Goal: Task Accomplishment & Management: Manage account settings

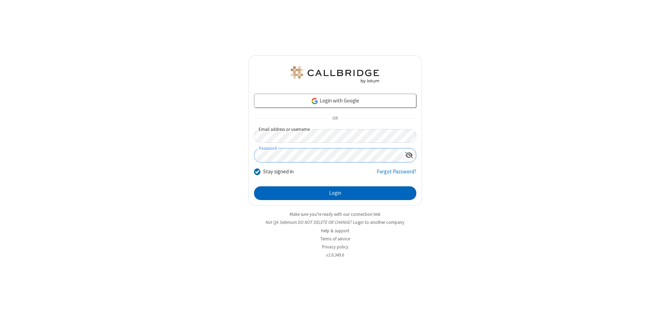
click at [335, 193] on button "Login" at bounding box center [335, 193] width 162 height 14
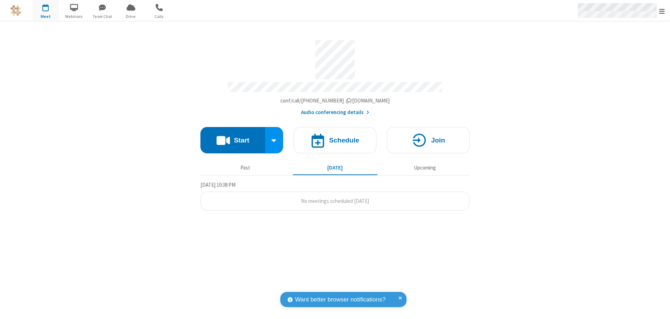
click at [662, 11] on span "Open menu" at bounding box center [662, 11] width 6 height 7
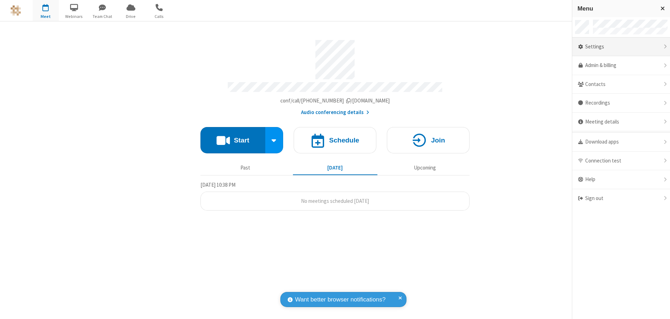
click at [621, 47] on div "Settings" at bounding box center [621, 46] width 98 height 19
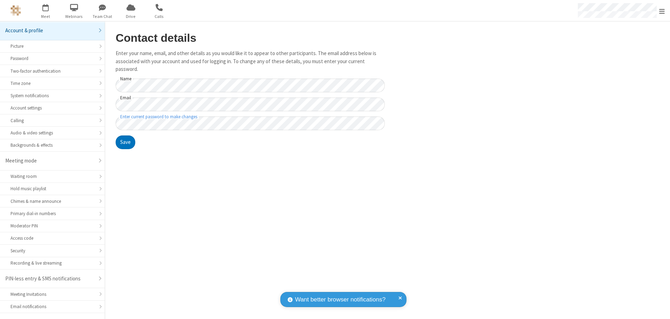
scroll to position [12, 0]
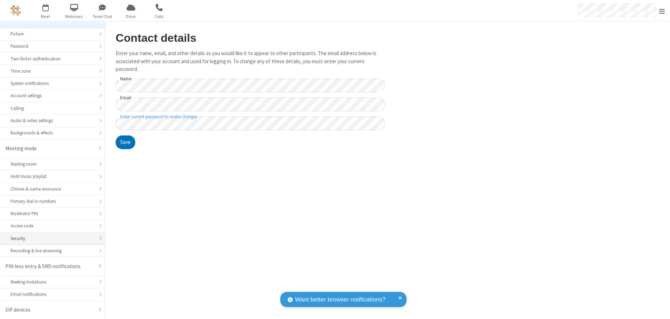
click at [50, 238] on div "Security" at bounding box center [53, 238] width 84 height 7
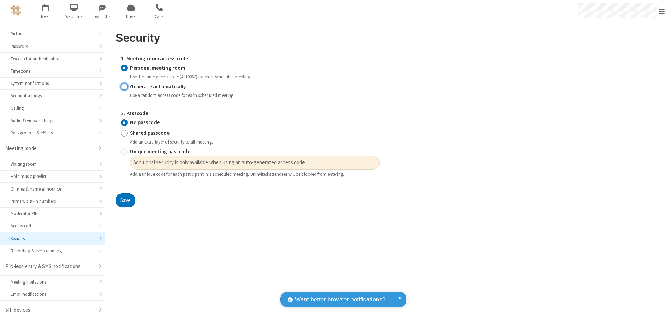
click at [124, 86] on input "Generate automatically" at bounding box center [124, 86] width 7 height 7
radio input "true"
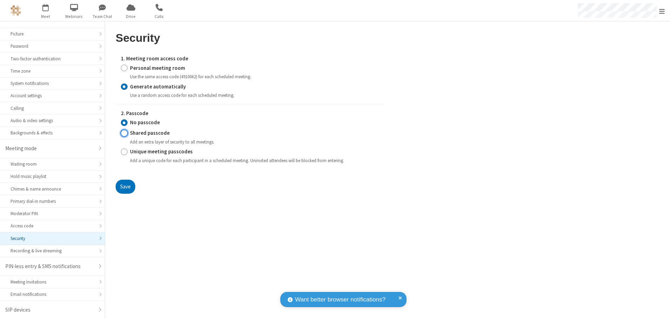
click at [124, 133] on input "Shared passcode" at bounding box center [124, 132] width 7 height 7
radio input "true"
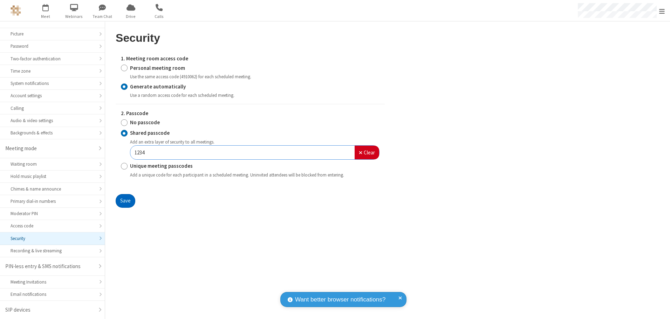
type input "1234"
click at [125, 200] on button "Save" at bounding box center [126, 201] width 20 height 14
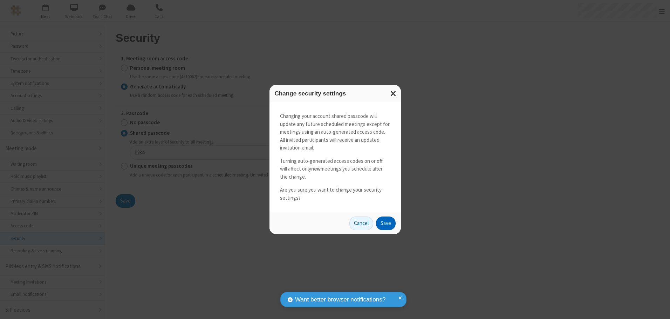
click at [385, 223] on button "Save" at bounding box center [386, 223] width 20 height 14
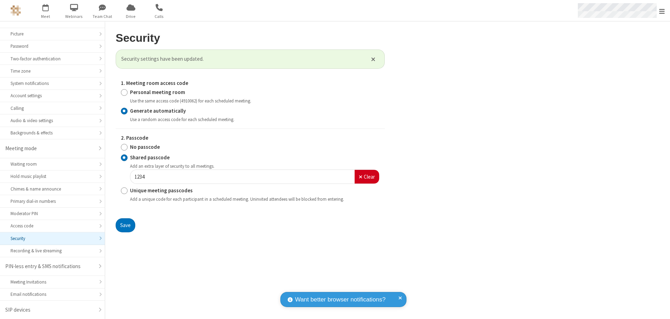
click at [662, 11] on span "Open menu" at bounding box center [662, 11] width 6 height 7
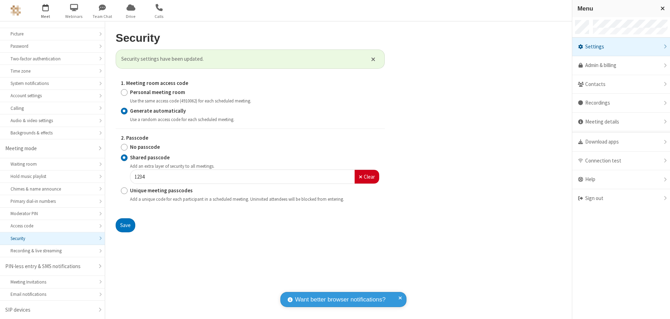
click at [46, 11] on span "button" at bounding box center [46, 7] width 26 height 12
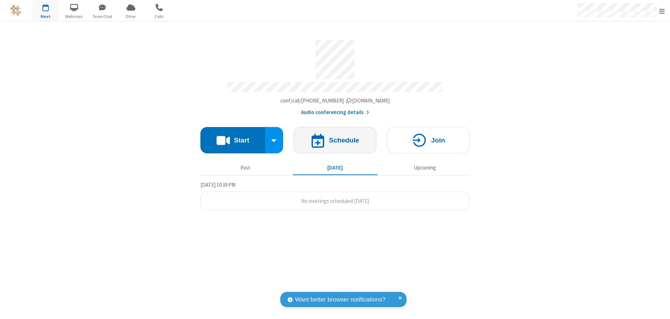
click at [335, 137] on h4 "Schedule" at bounding box center [344, 140] width 30 height 7
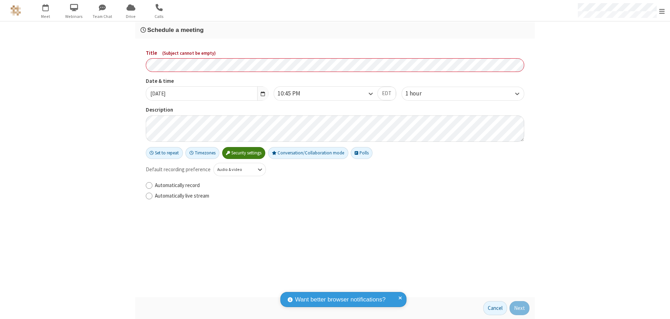
click at [335, 30] on h3 "Schedule a meeting" at bounding box center [335, 30] width 389 height 7
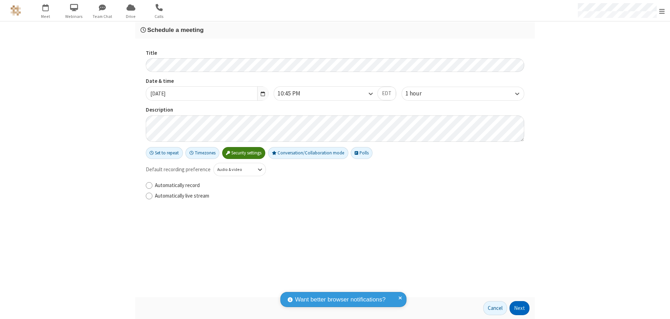
click at [520, 308] on button "Next" at bounding box center [520, 308] width 20 height 14
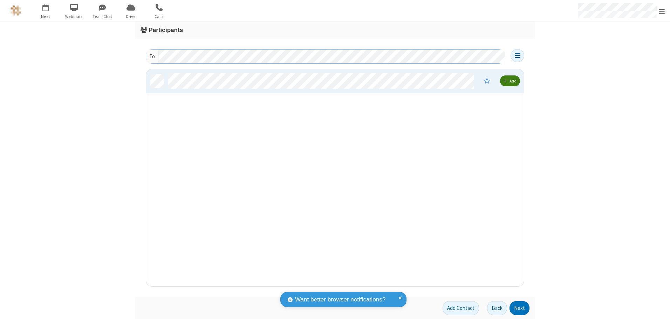
scroll to position [212, 373]
click at [520, 308] on button "Next" at bounding box center [520, 308] width 20 height 14
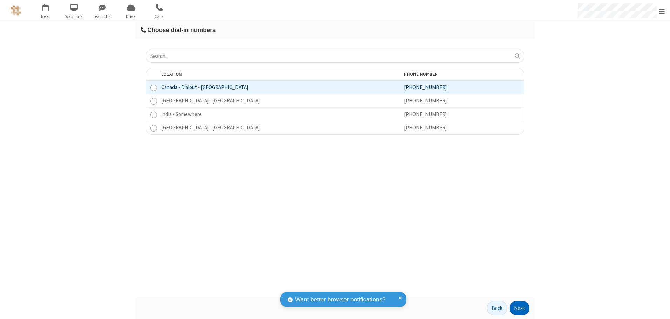
click at [520, 308] on button "Next" at bounding box center [520, 308] width 20 height 14
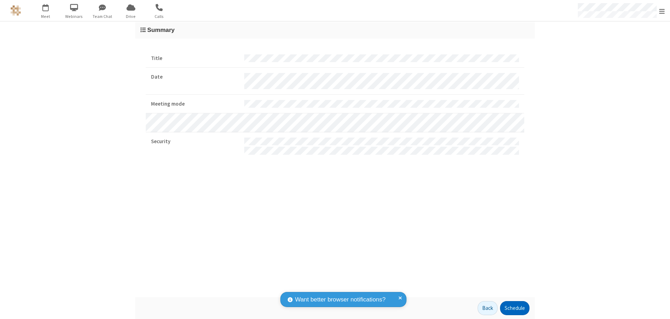
click at [514, 308] on button "Schedule" at bounding box center [514, 308] width 29 height 14
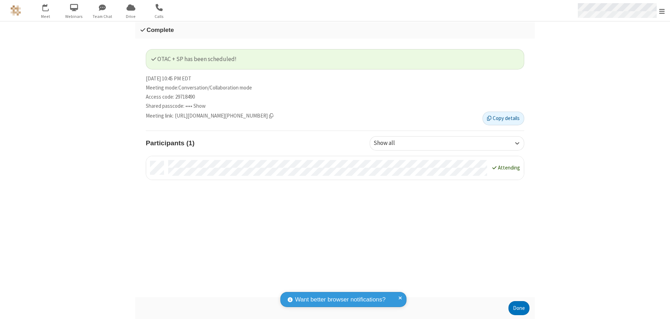
click at [662, 11] on span "Open menu" at bounding box center [662, 11] width 6 height 7
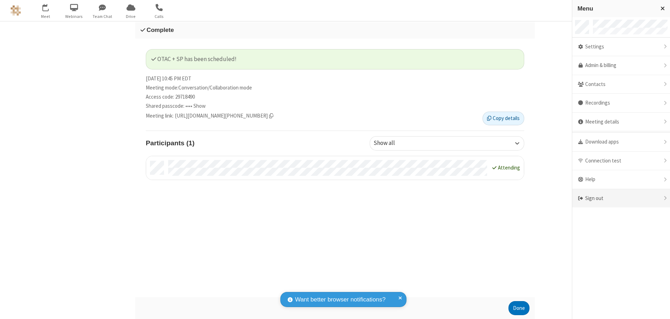
click at [621, 198] on div "Sign out" at bounding box center [621, 198] width 98 height 19
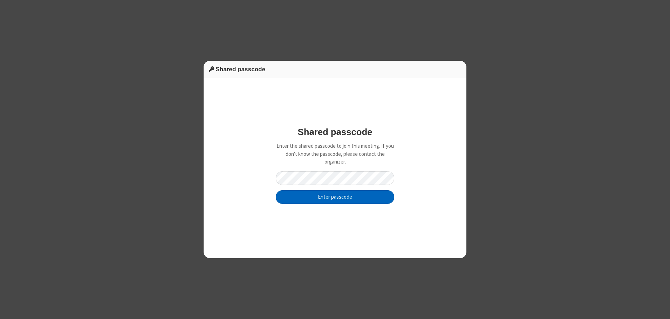
click at [335, 197] on button "Enter passcode" at bounding box center [335, 197] width 118 height 14
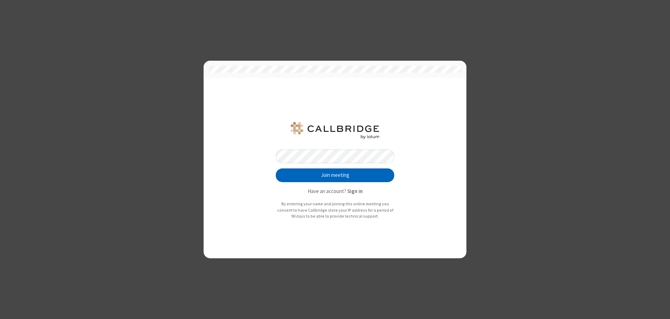
click at [335, 175] on button "Join meeting" at bounding box center [335, 175] width 118 height 14
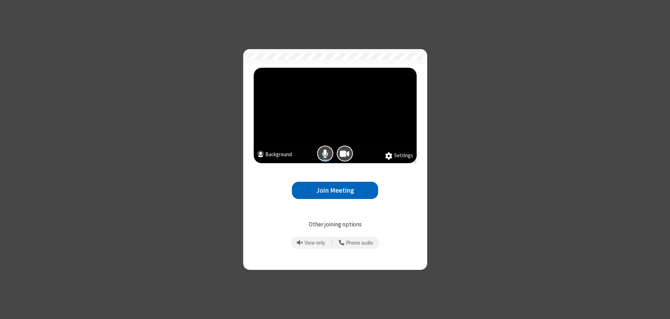
click at [335, 190] on button "Join Meeting" at bounding box center [335, 190] width 86 height 17
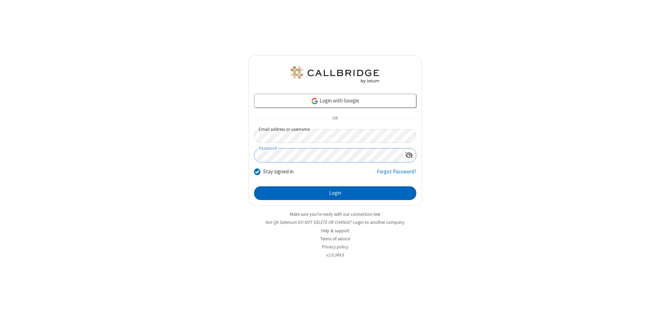
click at [335, 193] on button "Login" at bounding box center [335, 193] width 162 height 14
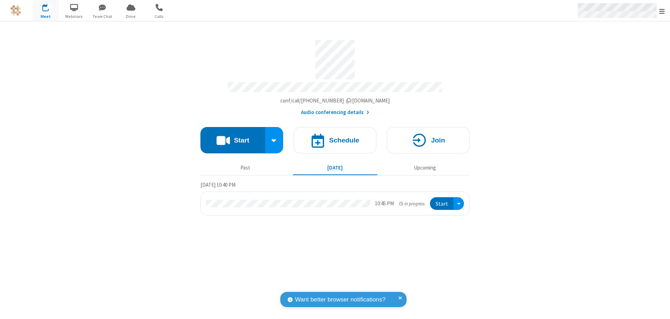
click at [662, 11] on span "Open menu" at bounding box center [662, 11] width 6 height 7
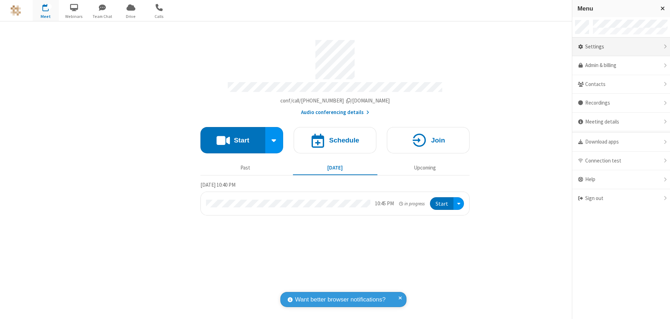
click at [621, 47] on div "Settings" at bounding box center [621, 46] width 98 height 19
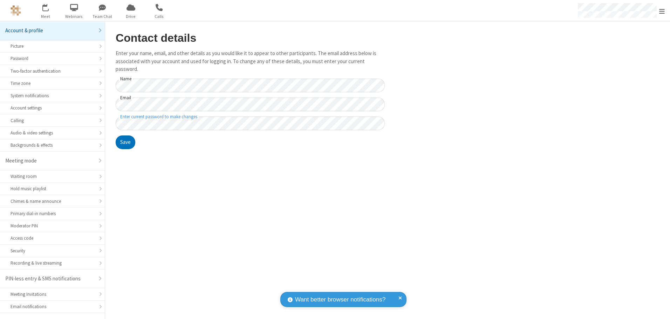
scroll to position [12, 0]
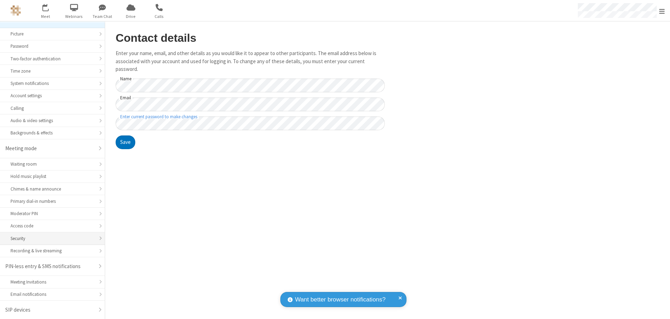
click at [50, 238] on div "Security" at bounding box center [53, 238] width 84 height 7
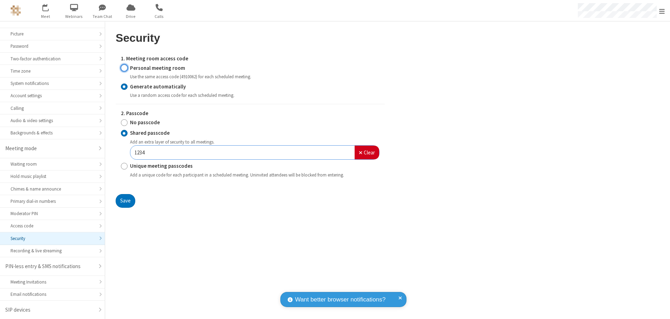
click at [124, 68] on input "Personal meeting room" at bounding box center [124, 67] width 7 height 7
radio input "true"
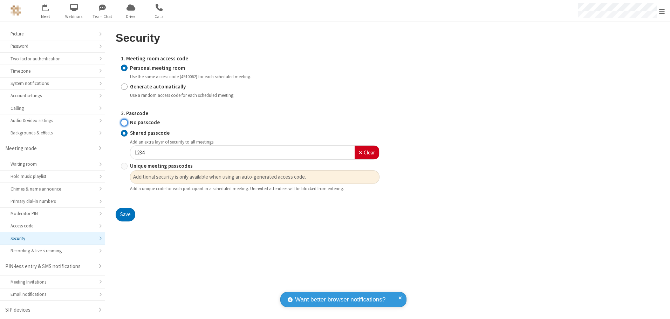
click at [124, 122] on input "No passcode" at bounding box center [124, 122] width 7 height 7
radio input "true"
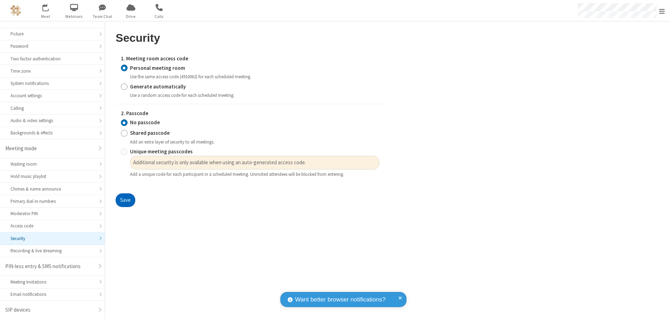
click at [125, 200] on button "Save" at bounding box center [126, 200] width 20 height 14
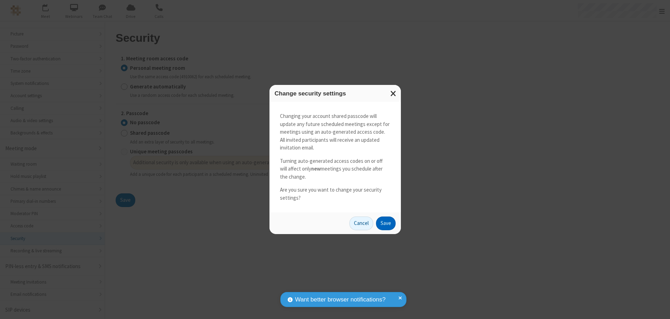
click at [385, 223] on button "Save" at bounding box center [386, 223] width 20 height 14
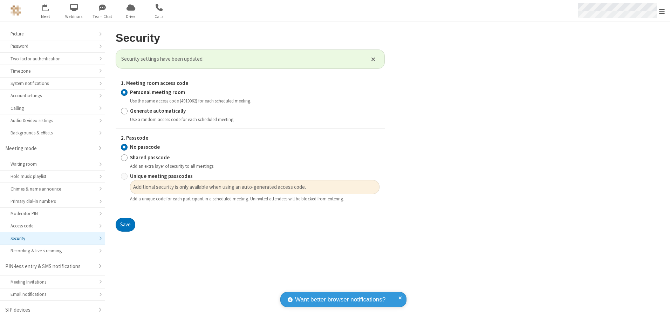
click at [662, 11] on span "Open menu" at bounding box center [662, 11] width 6 height 7
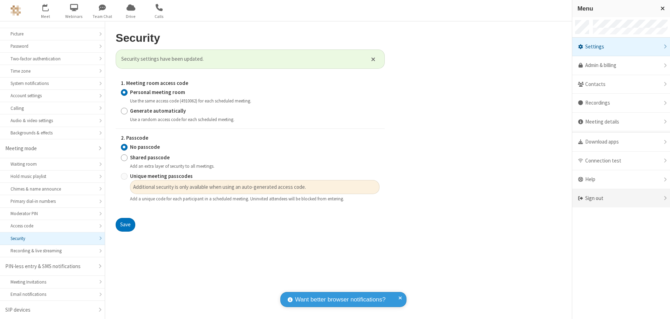
click at [621, 198] on div "Sign out" at bounding box center [621, 198] width 98 height 19
